Goal: Information Seeking & Learning: Learn about a topic

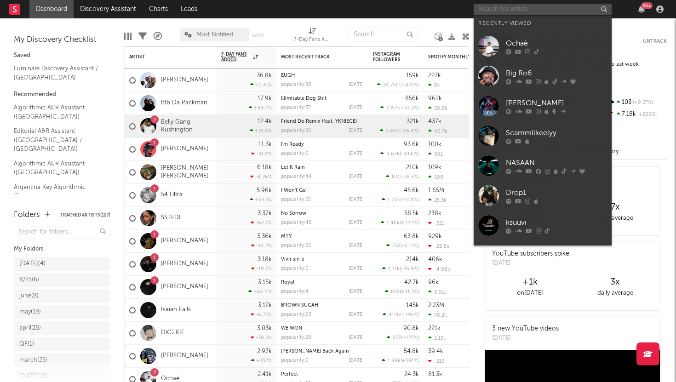
click at [517, 11] on input "text" at bounding box center [543, 9] width 138 height 11
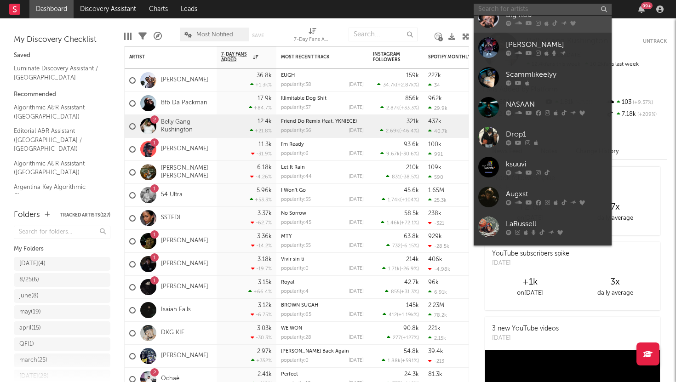
scroll to position [85, 0]
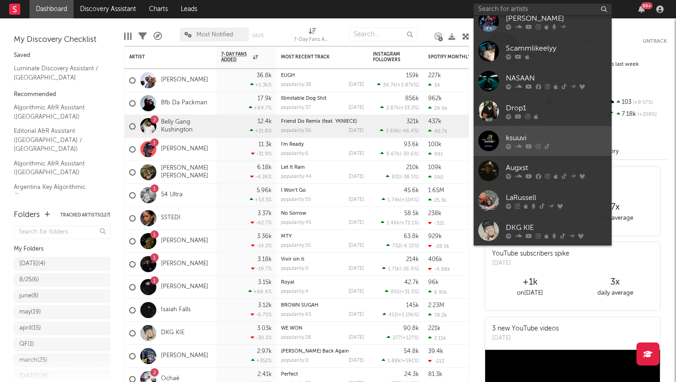
click at [516, 130] on link "ksuuvi" at bounding box center [543, 141] width 138 height 30
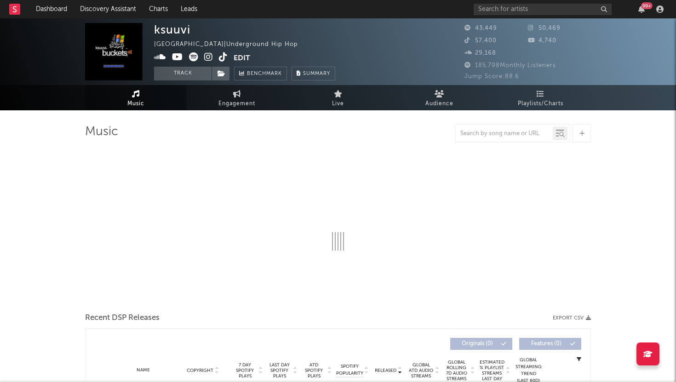
select select "6m"
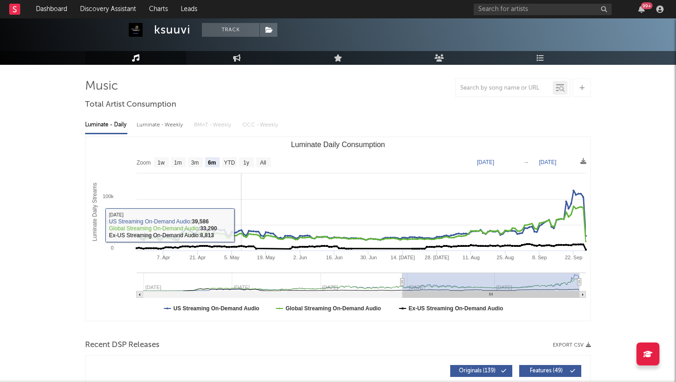
scroll to position [53, 0]
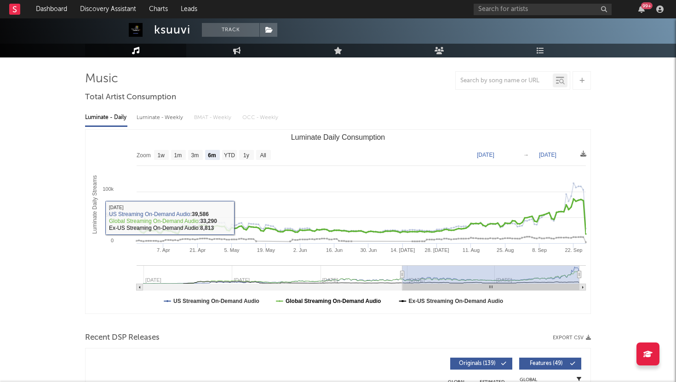
click at [292, 299] on text "Global Streaming On-Demand Audio" at bounding box center [334, 301] width 96 height 6
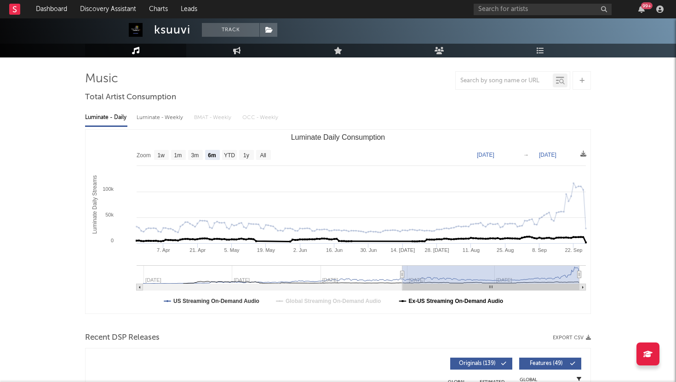
click at [414, 302] on text "Ex-US Streaming On-Demand Audio" at bounding box center [456, 301] width 95 height 6
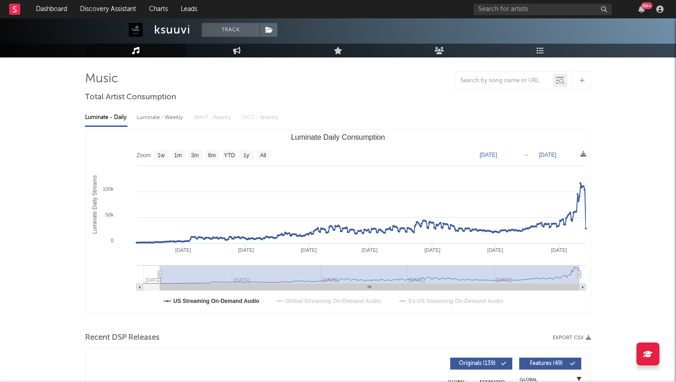
type input "[DATE]"
drag, startPoint x: 403, startPoint y: 275, endPoint x: 156, endPoint y: 283, distance: 247.6
click at [156, 283] on g "Luminate Daily Consumption" at bounding box center [361, 277] width 449 height 25
click at [170, 115] on div "Luminate - Weekly" at bounding box center [161, 118] width 48 height 16
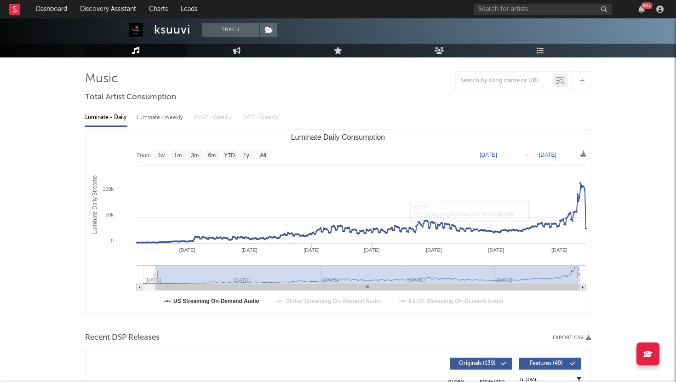
select select "6m"
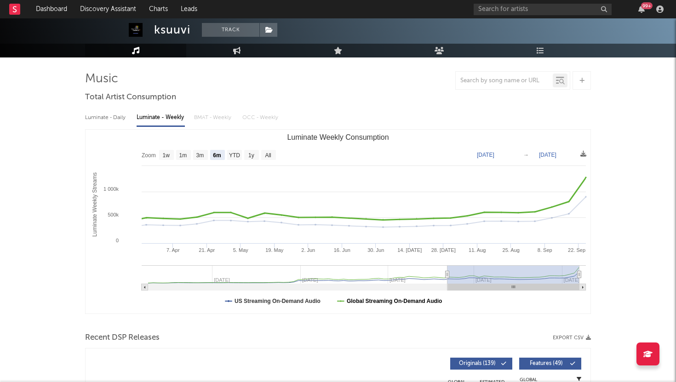
click at [357, 301] on text "Global Streaming On-Demand Audio" at bounding box center [395, 301] width 96 height 6
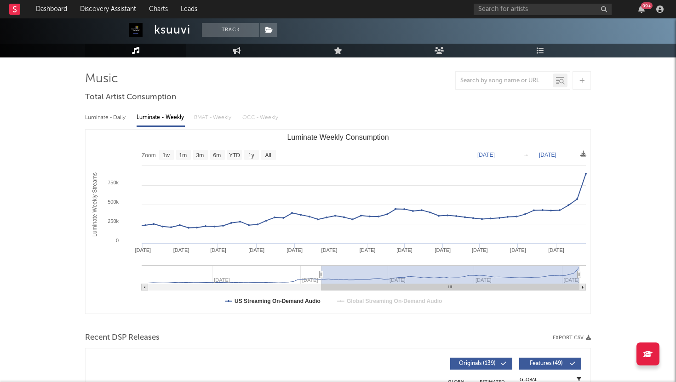
drag, startPoint x: 447, startPoint y: 274, endPoint x: 302, endPoint y: 280, distance: 145.0
click at [302, 280] on g "Luminate Weekly Consumption" at bounding box center [364, 277] width 444 height 25
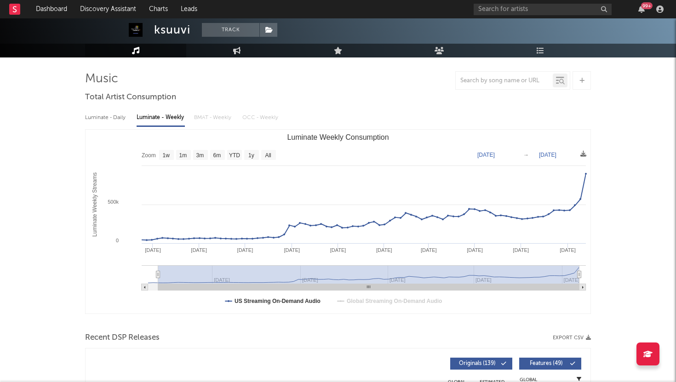
drag, startPoint x: 301, startPoint y: 272, endPoint x: 156, endPoint y: 268, distance: 144.9
click at [156, 269] on g "Luminate Weekly Consumption" at bounding box center [364, 277] width 444 height 25
type input "[DATE]"
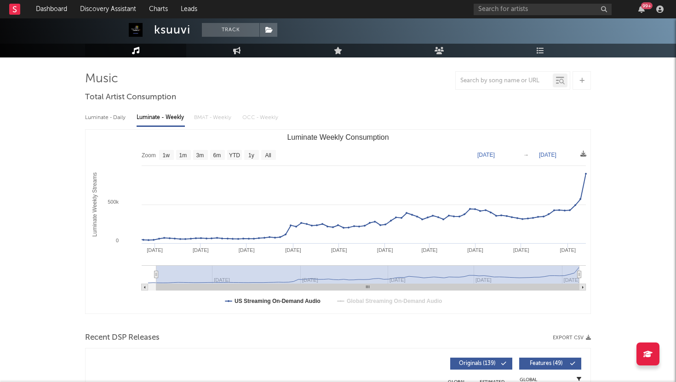
type input "[DATE]"
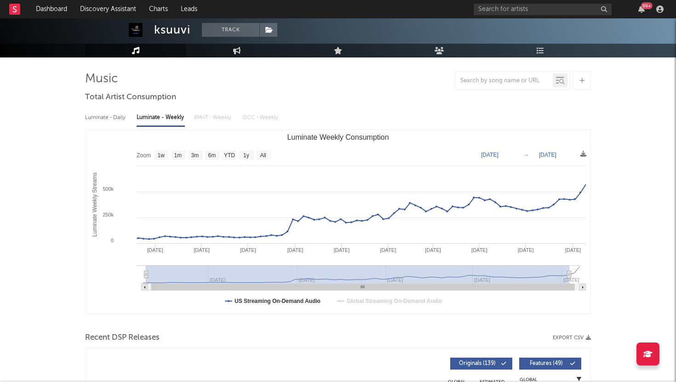
type input "[DATE]"
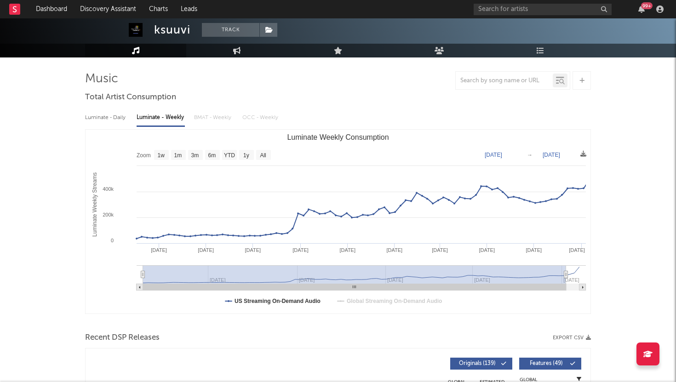
drag, startPoint x: 156, startPoint y: 268, endPoint x: 120, endPoint y: 264, distance: 36.5
click at [120, 264] on icon "Created with Highcharts 10.3.3 Luminate Weekly Streams Luminate Weekly Consumpt…" at bounding box center [338, 222] width 505 height 184
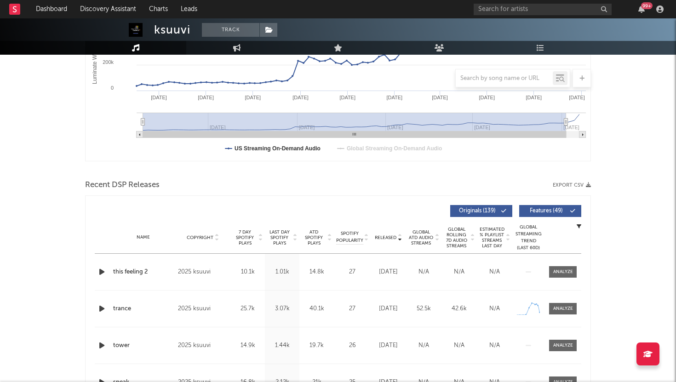
scroll to position [253, 0]
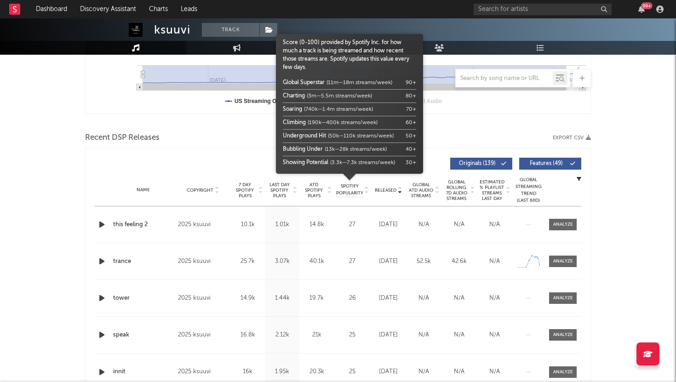
click at [352, 190] on span "Spotify Popularity" at bounding box center [349, 190] width 27 height 14
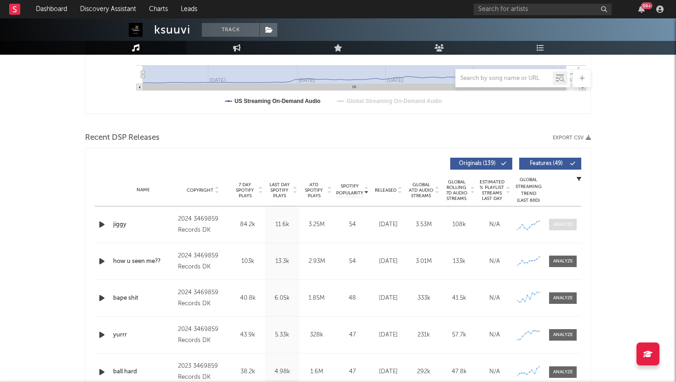
click at [569, 222] on div at bounding box center [563, 224] width 20 height 7
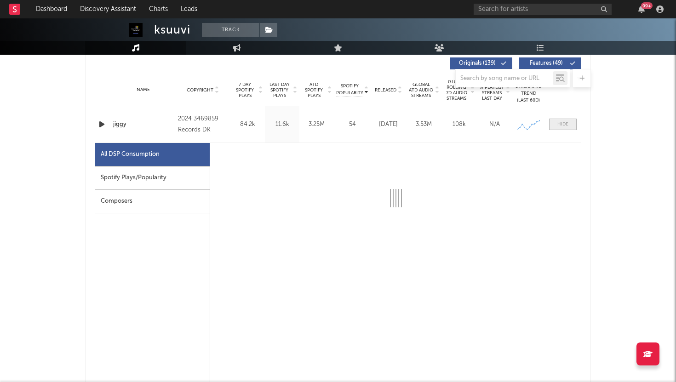
select select "6m"
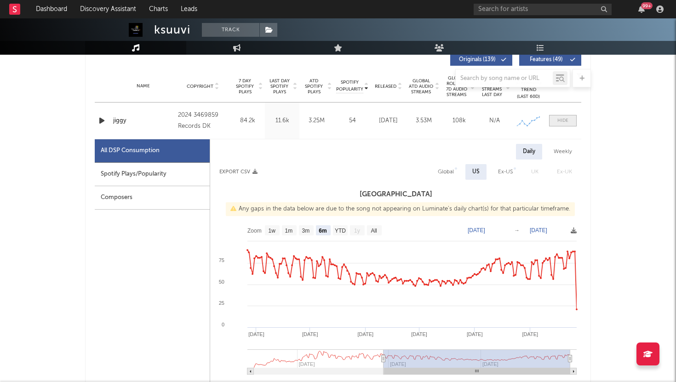
scroll to position [358, 0]
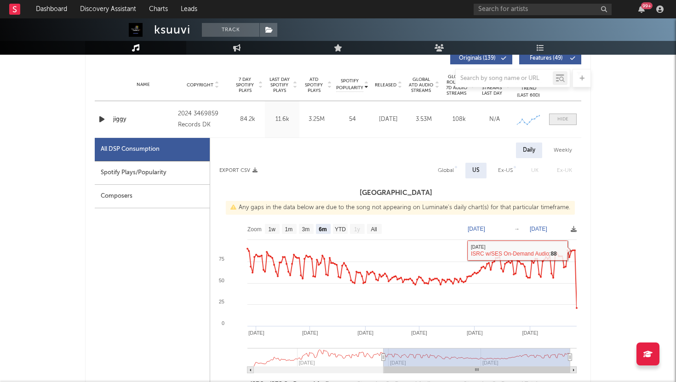
click at [563, 117] on div at bounding box center [562, 119] width 11 height 7
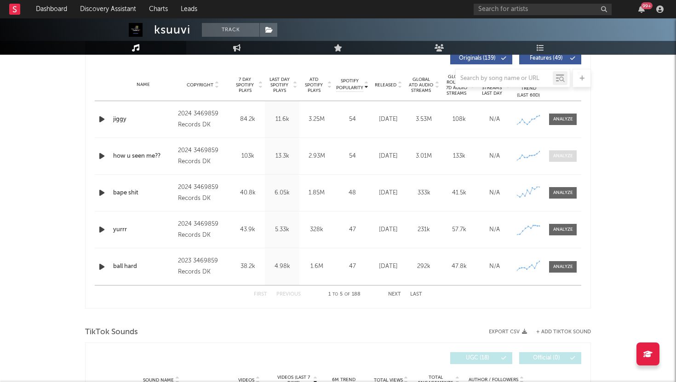
click at [563, 160] on span at bounding box center [563, 155] width 28 height 11
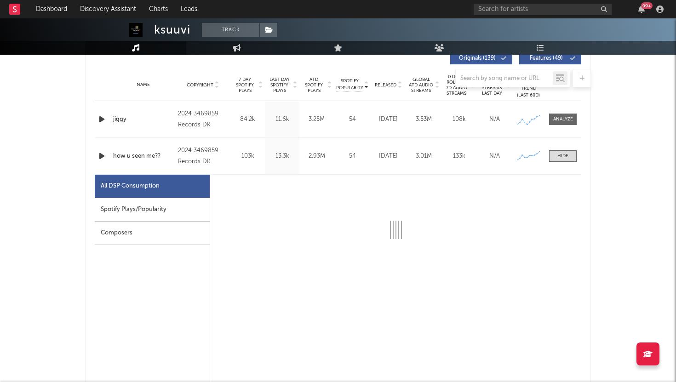
select select "6m"
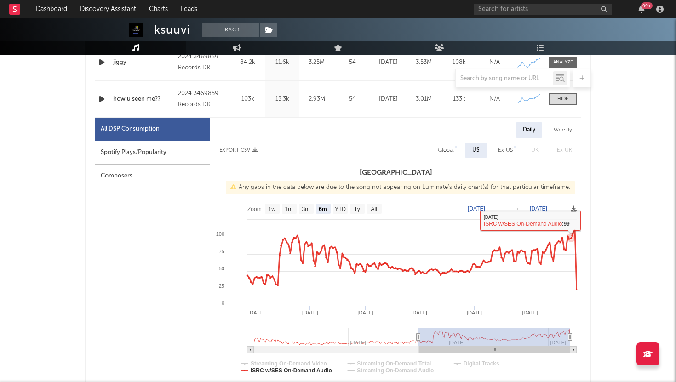
scroll to position [367, 0]
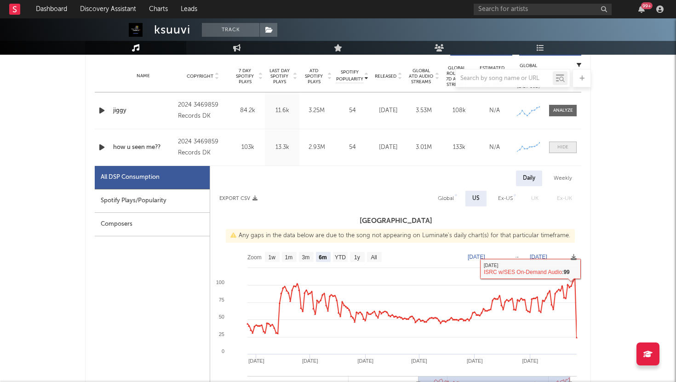
click at [565, 148] on div at bounding box center [562, 147] width 11 height 7
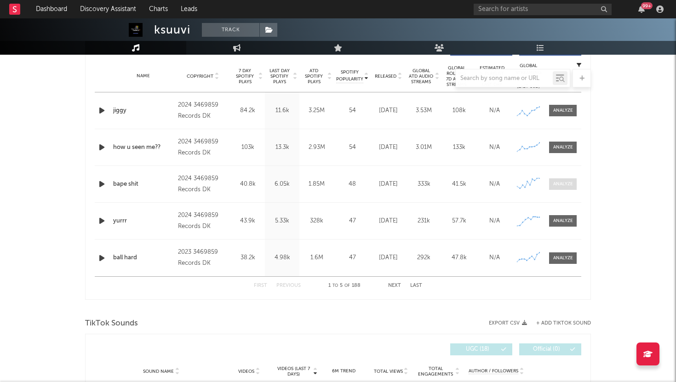
click at [564, 182] on div at bounding box center [563, 184] width 20 height 7
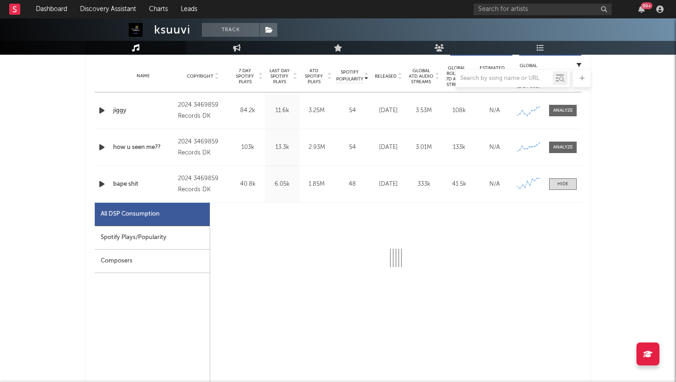
select select "6m"
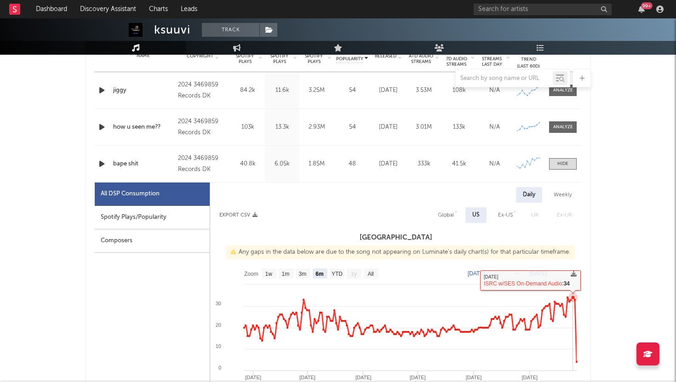
scroll to position [370, 0]
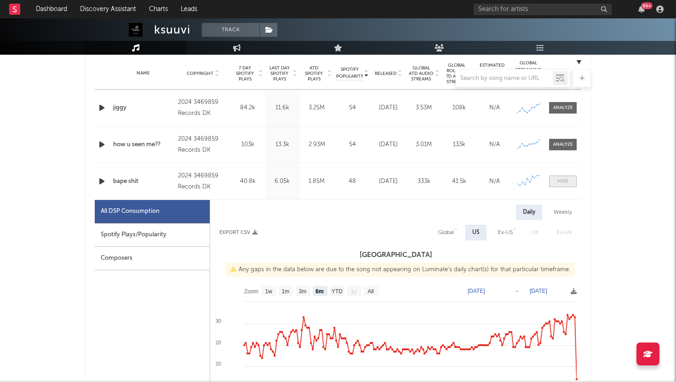
click at [558, 179] on div at bounding box center [562, 181] width 11 height 7
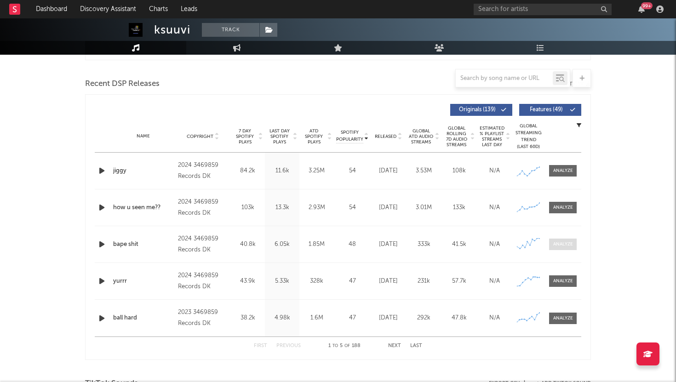
scroll to position [277, 0]
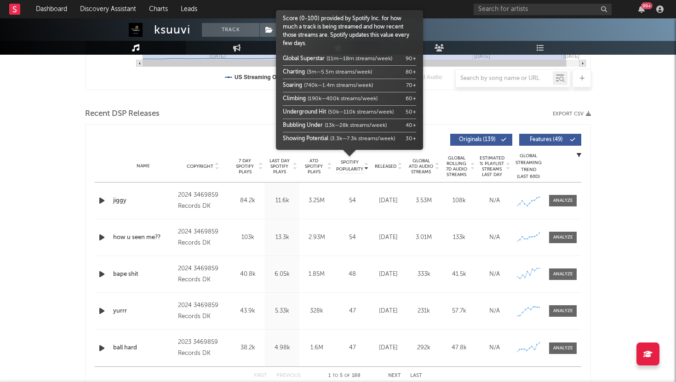
click at [349, 162] on span "Spotify Popularity" at bounding box center [349, 166] width 27 height 14
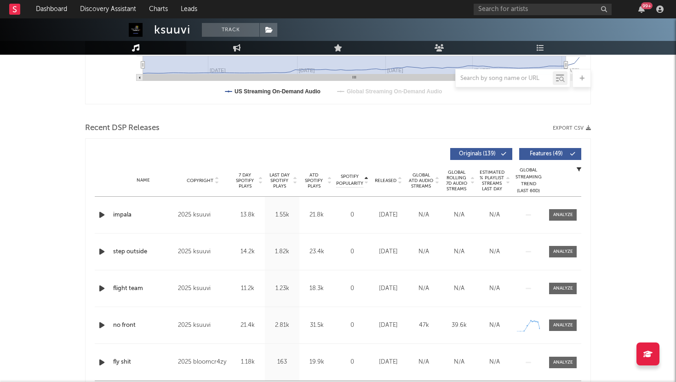
scroll to position [252, 0]
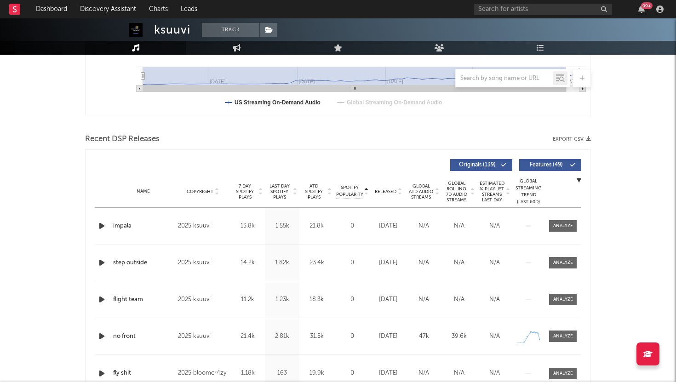
click at [563, 162] on span "Features ( 49 )" at bounding box center [546, 165] width 42 height 6
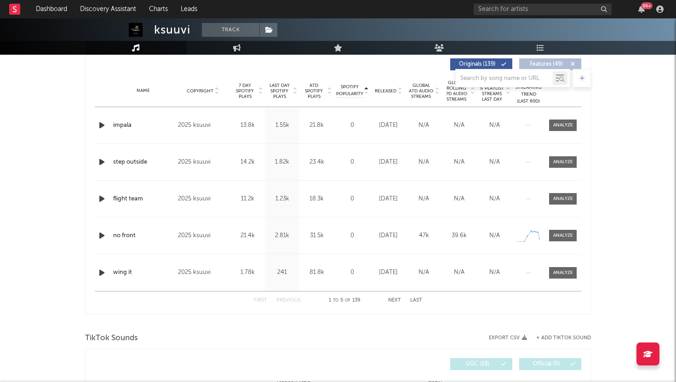
scroll to position [411, 0]
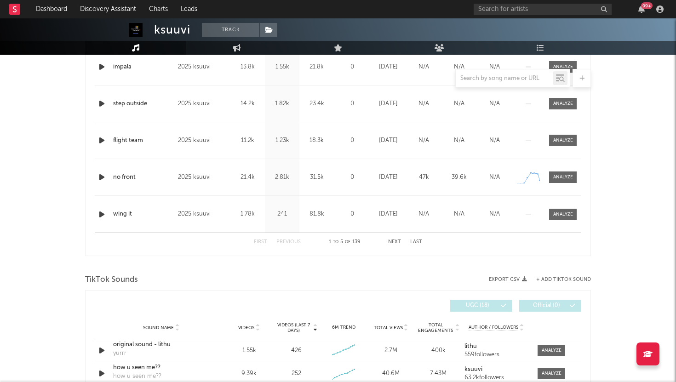
click at [396, 243] on button "Next" at bounding box center [394, 242] width 13 height 5
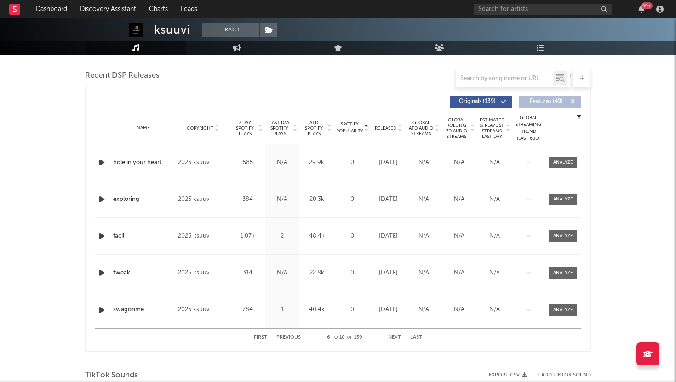
scroll to position [308, 0]
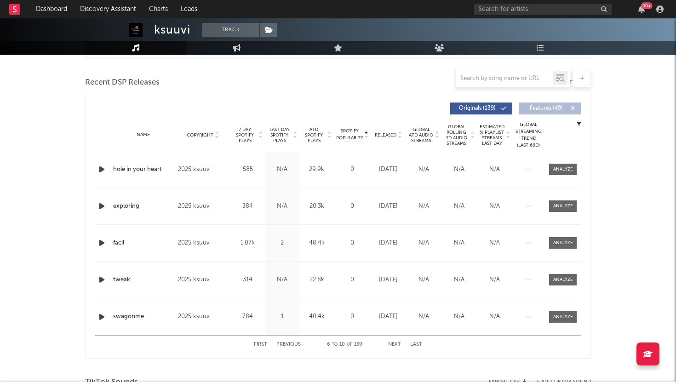
click at [259, 342] on button "First" at bounding box center [260, 344] width 13 height 5
click at [381, 134] on span "Released" at bounding box center [386, 135] width 22 height 6
click at [567, 206] on div at bounding box center [563, 206] width 20 height 7
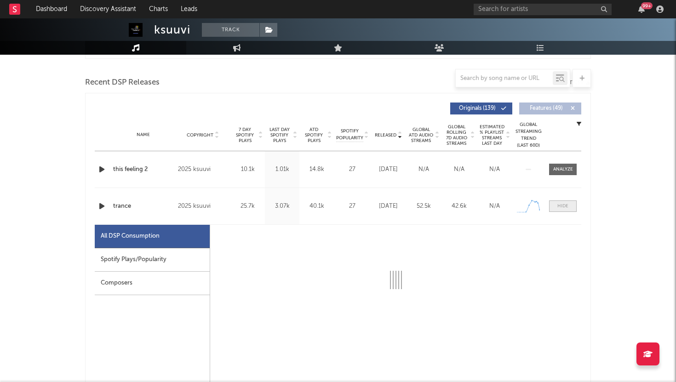
select select "1w"
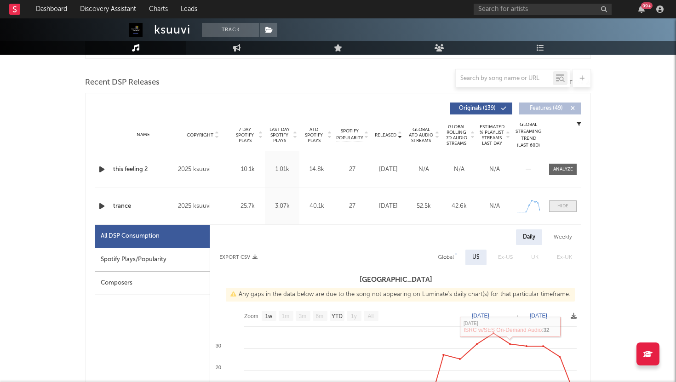
click at [566, 201] on span at bounding box center [563, 206] width 28 height 11
